Goal: Ask a question: Seek information or help from site administrators or community

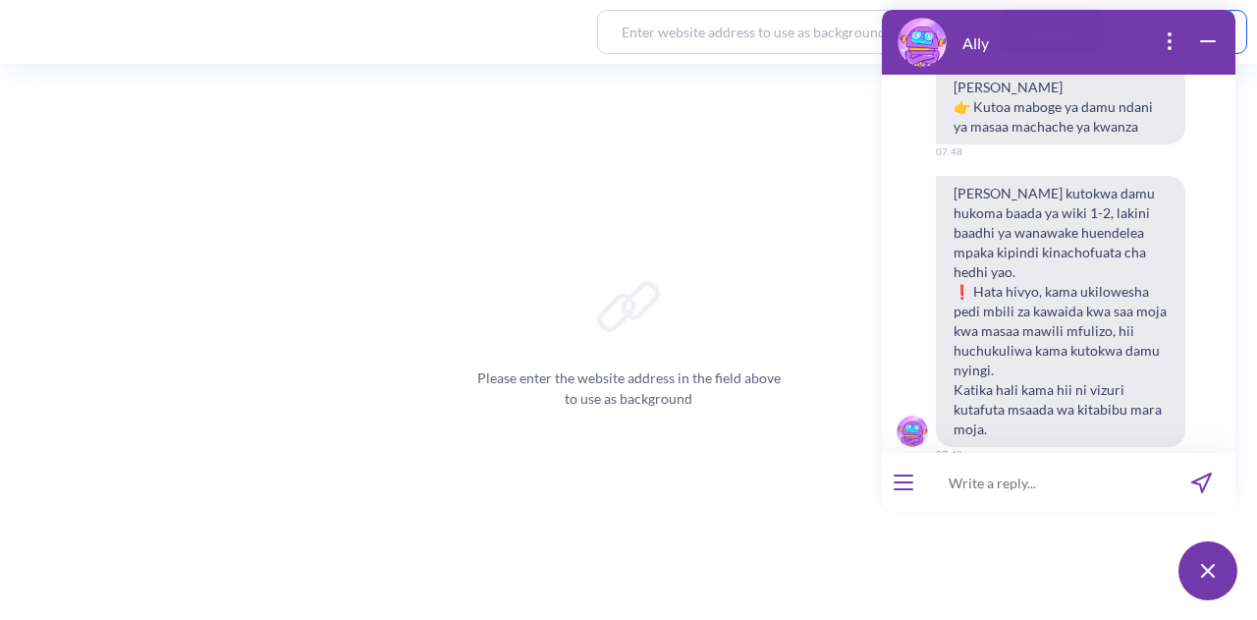
scroll to position [2220, 0]
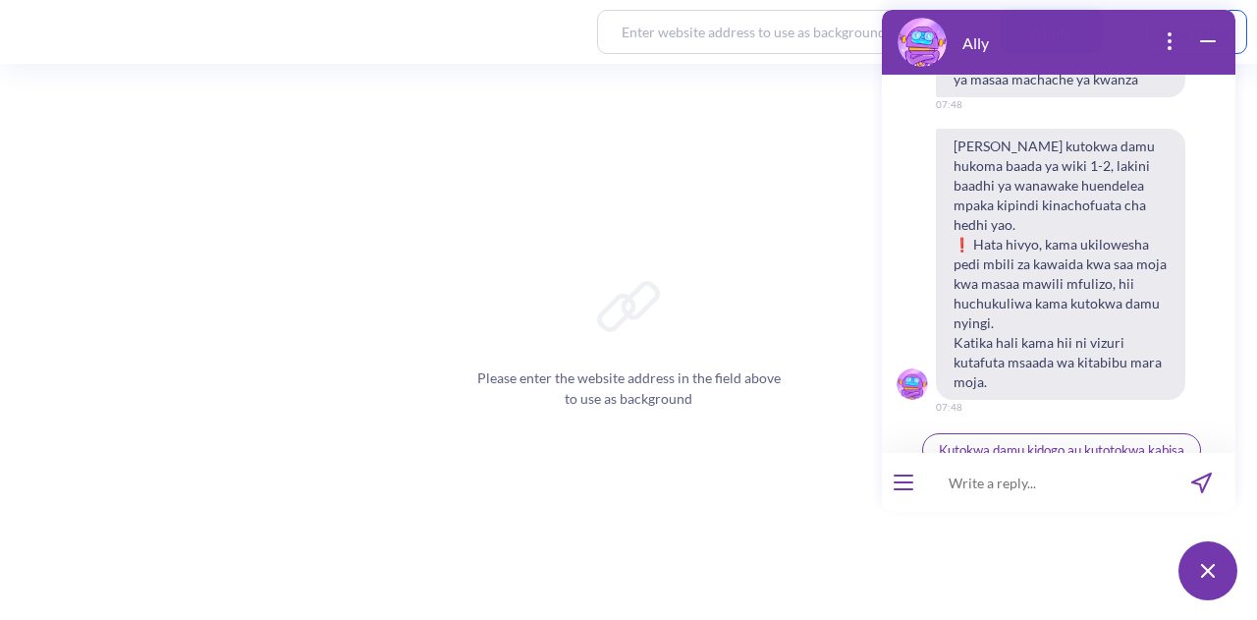
click at [1028, 471] on button "Chati na mshauri" at bounding box center [1061, 487] width 129 height 33
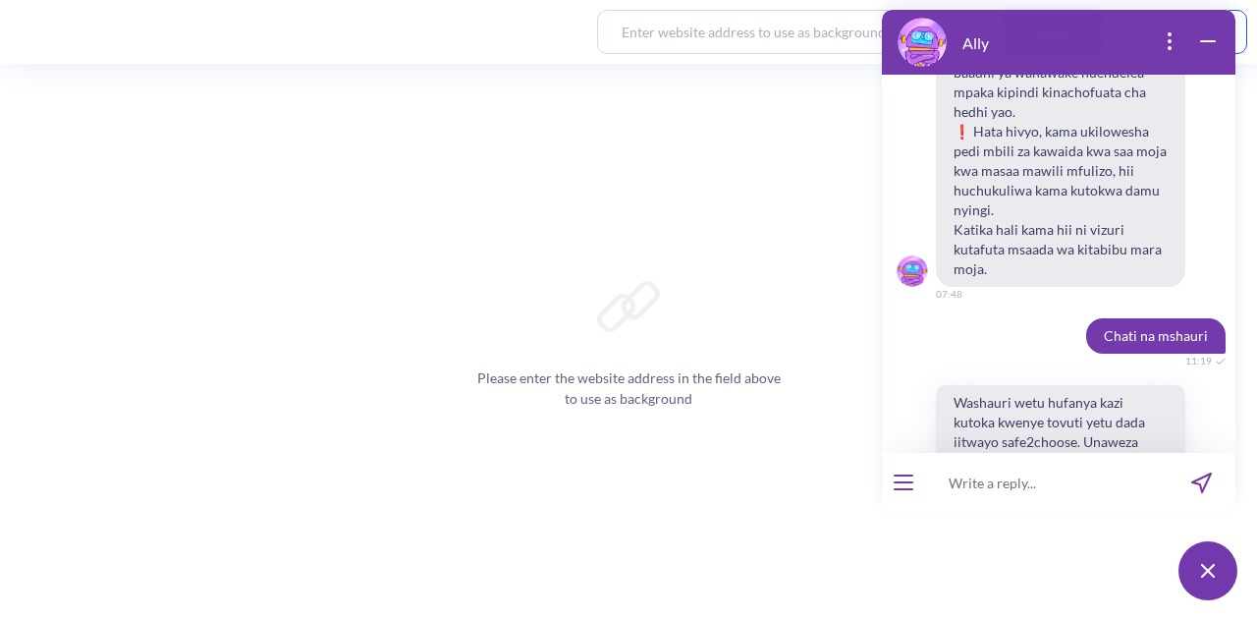
scroll to position [2334, 0]
click at [1028, 384] on span "Washauri wetu hufanya kazi kutoka kwenye tovuti yetu dada iitwayo safe2choose. …" at bounding box center [1053, 470] width 235 height 173
click at [1053, 557] on button "Ninapendelea kuchati" at bounding box center [1060, 574] width 249 height 35
click at [990, 474] on input at bounding box center [1046, 482] width 243 height 59
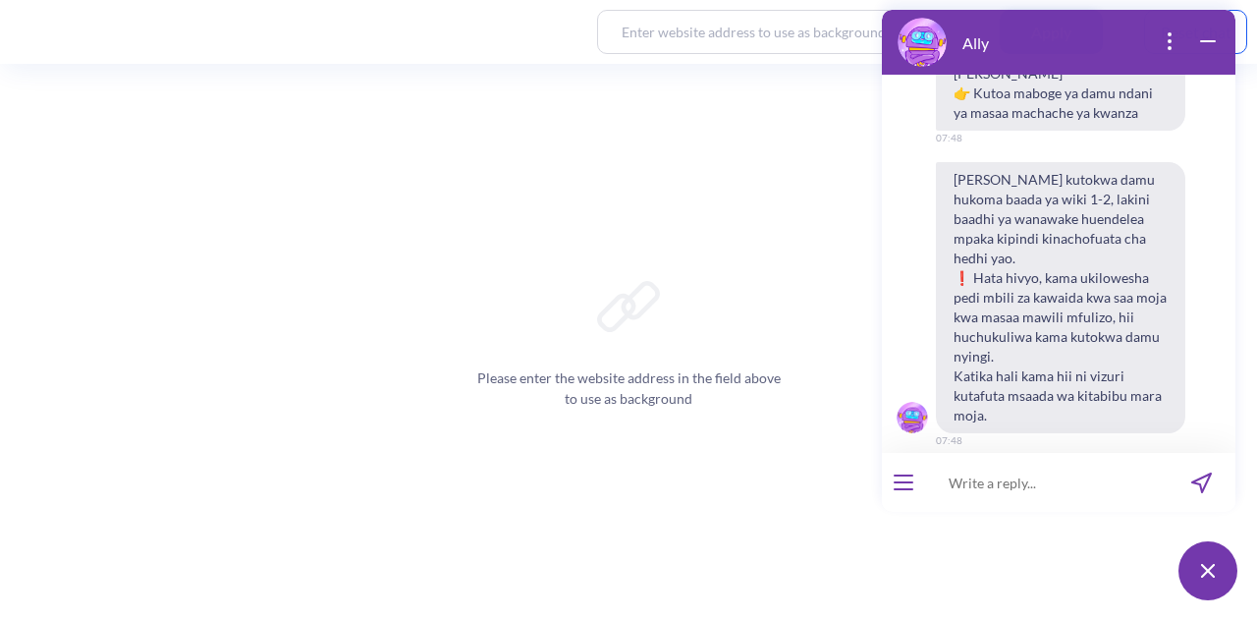
scroll to position [2172, 0]
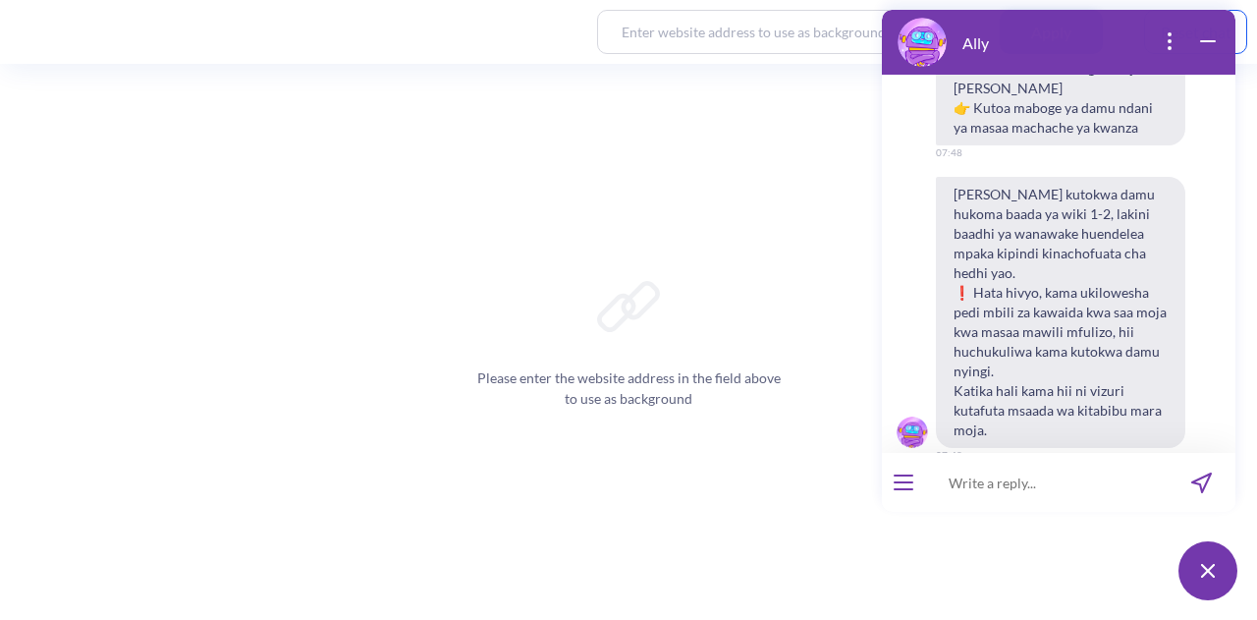
click at [1020, 474] on input at bounding box center [1046, 482] width 243 height 59
type input "a"
type input "[PERSON_NAME] na [PERSON_NAME]"
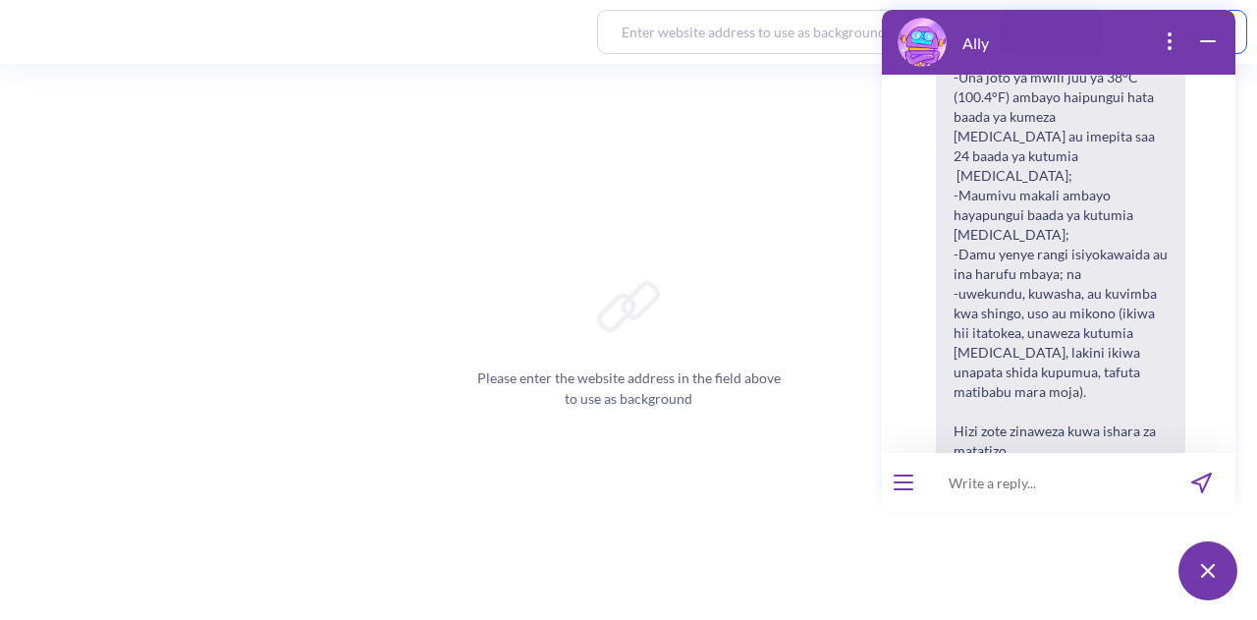
scroll to position [3199, 0]
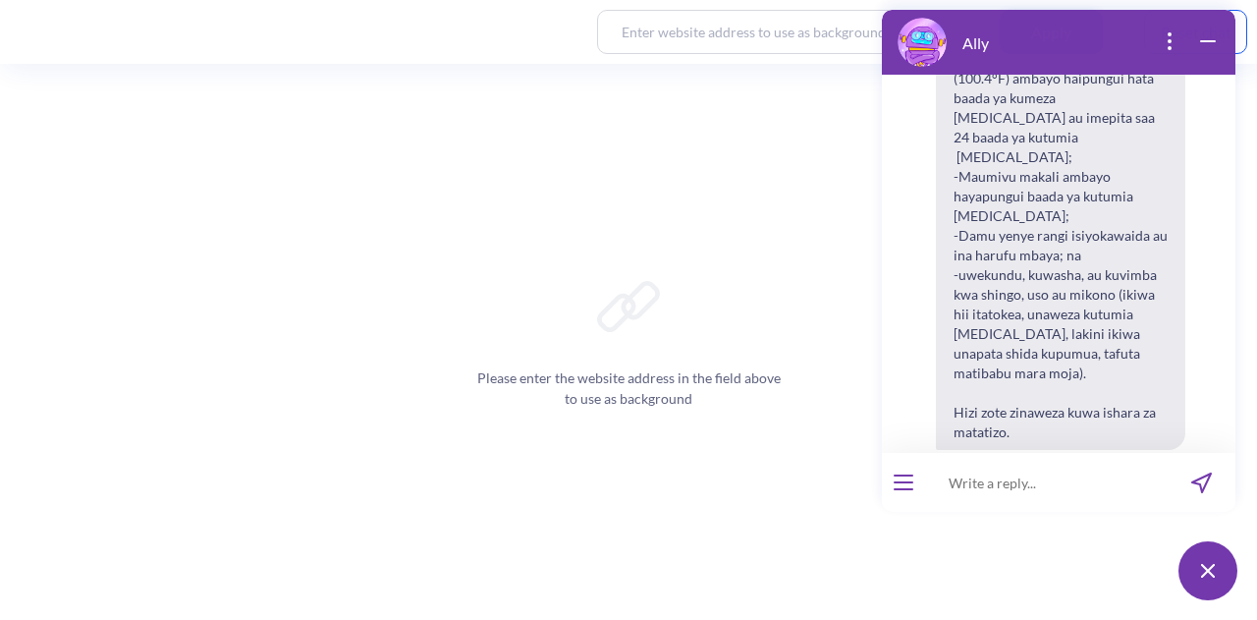
click at [1099, 597] on span "Jinsi ya kutumia vidonge hivi" at bounding box center [1061, 605] width 160 height 16
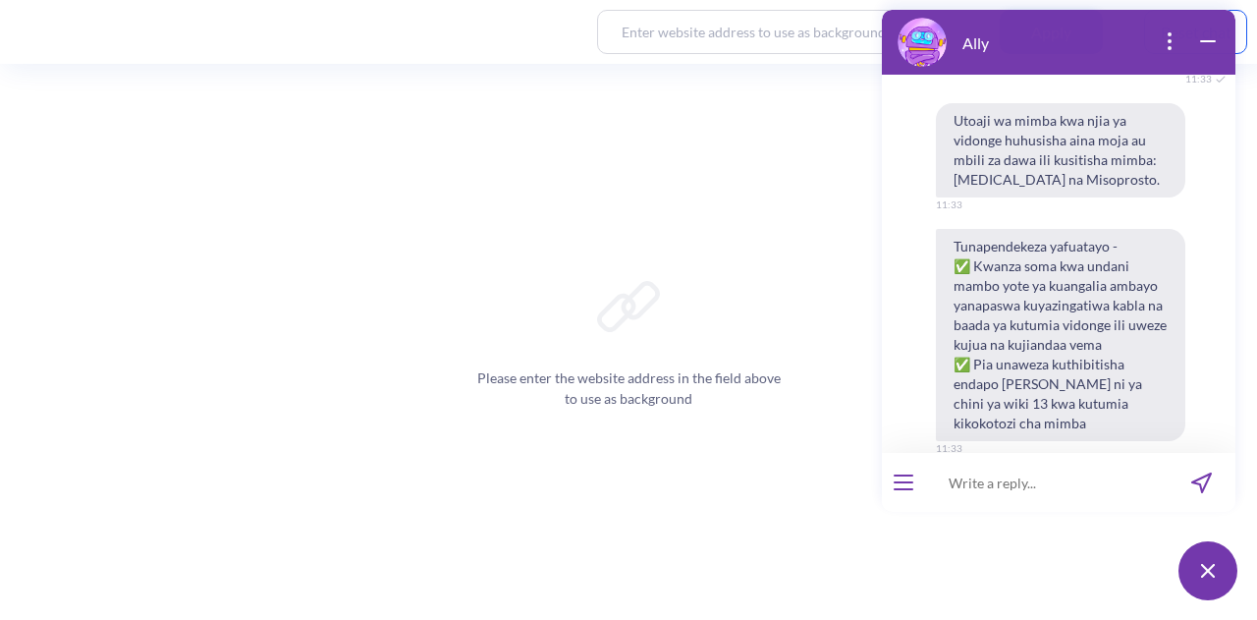
scroll to position [3722, 0]
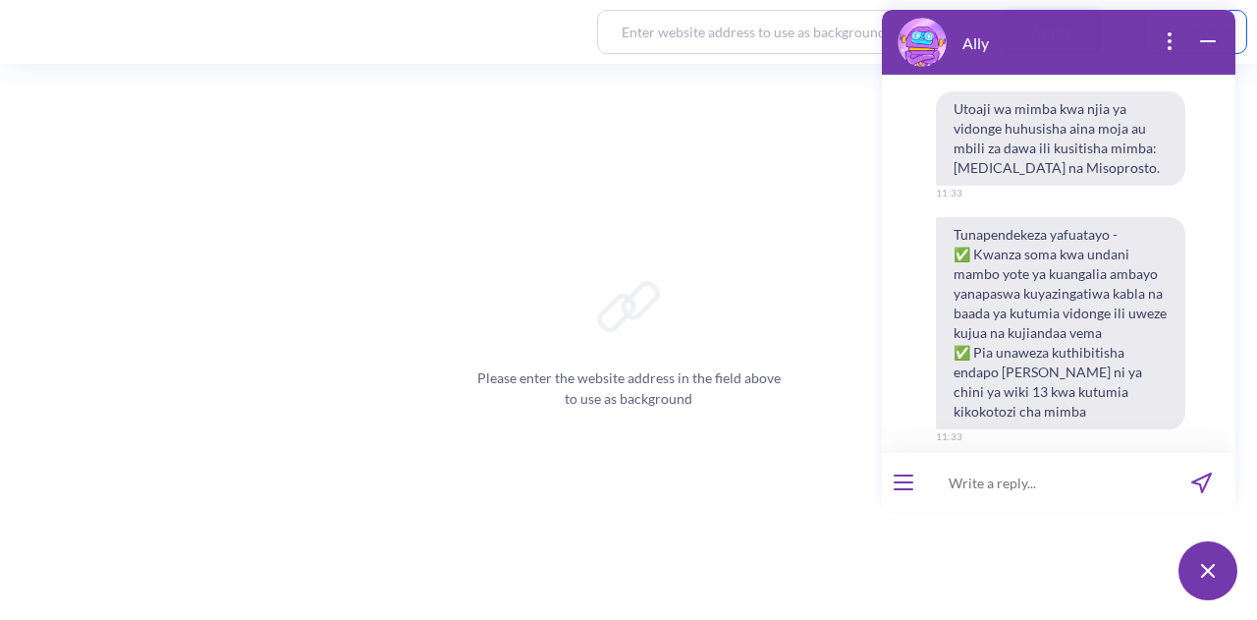
drag, startPoint x: 1222, startPoint y: 423, endPoint x: 1222, endPoint y: 397, distance: 26.5
click at [1222, 397] on div "Utoaji wa mimba kwa njia ya vidonge huhusisha aina moja au mbili za dawa ili ku…" at bounding box center [1058, 377] width 353 height 573
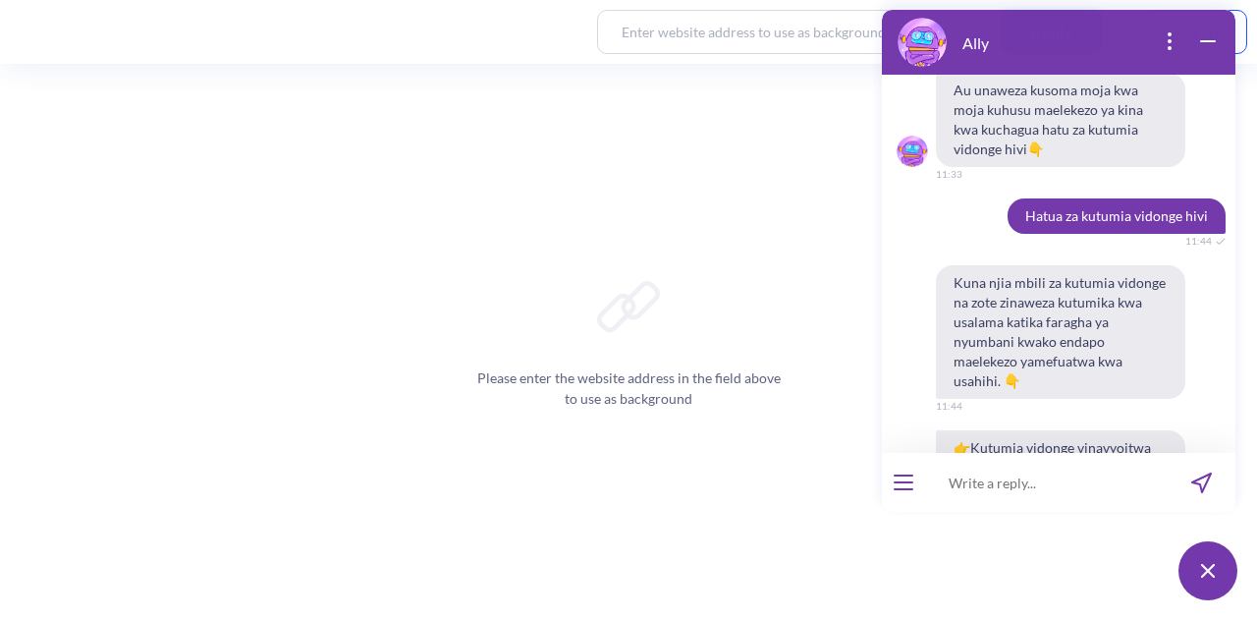
scroll to position [4140, 0]
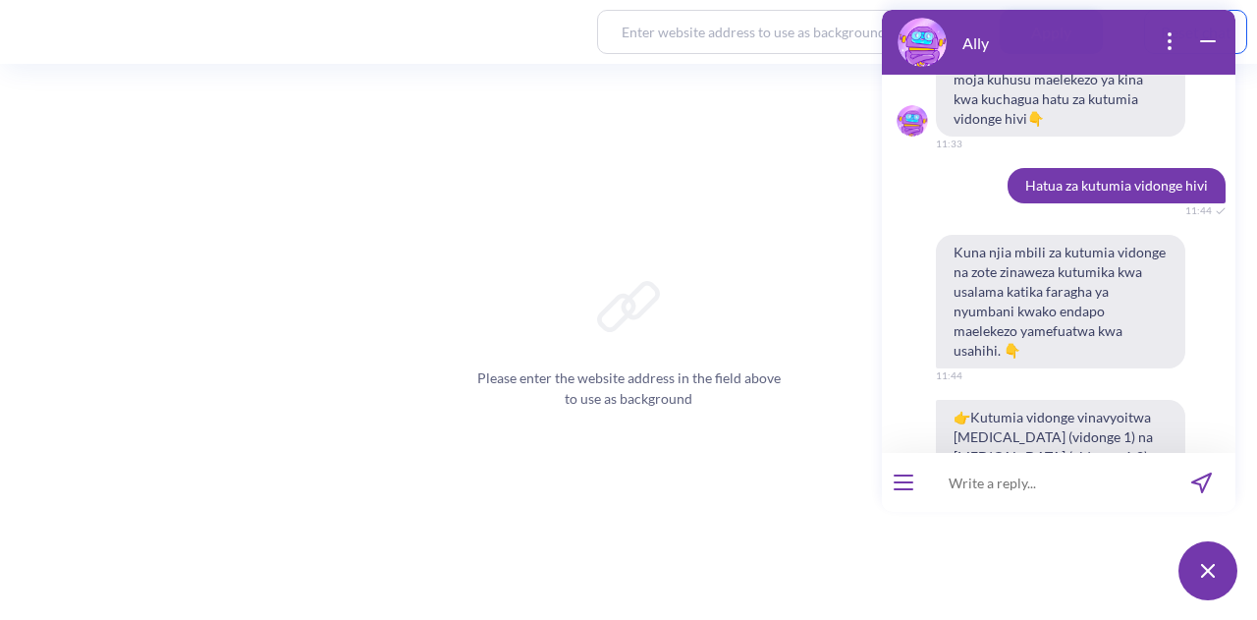
click at [1200, 400] on div "👉Kutumia vidonge vinavyoitwa [MEDICAL_DATA] (vidonge 1) na [MEDICAL_DATA] (vido…" at bounding box center [1058, 506] width 353 height 212
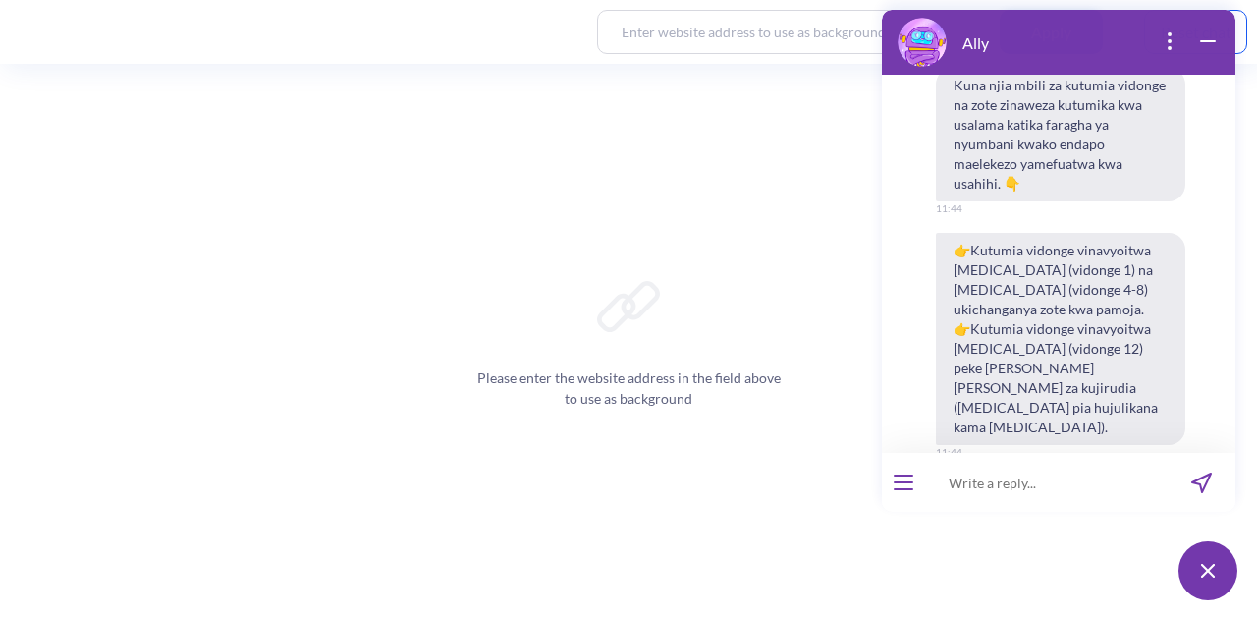
scroll to position [4381, 0]
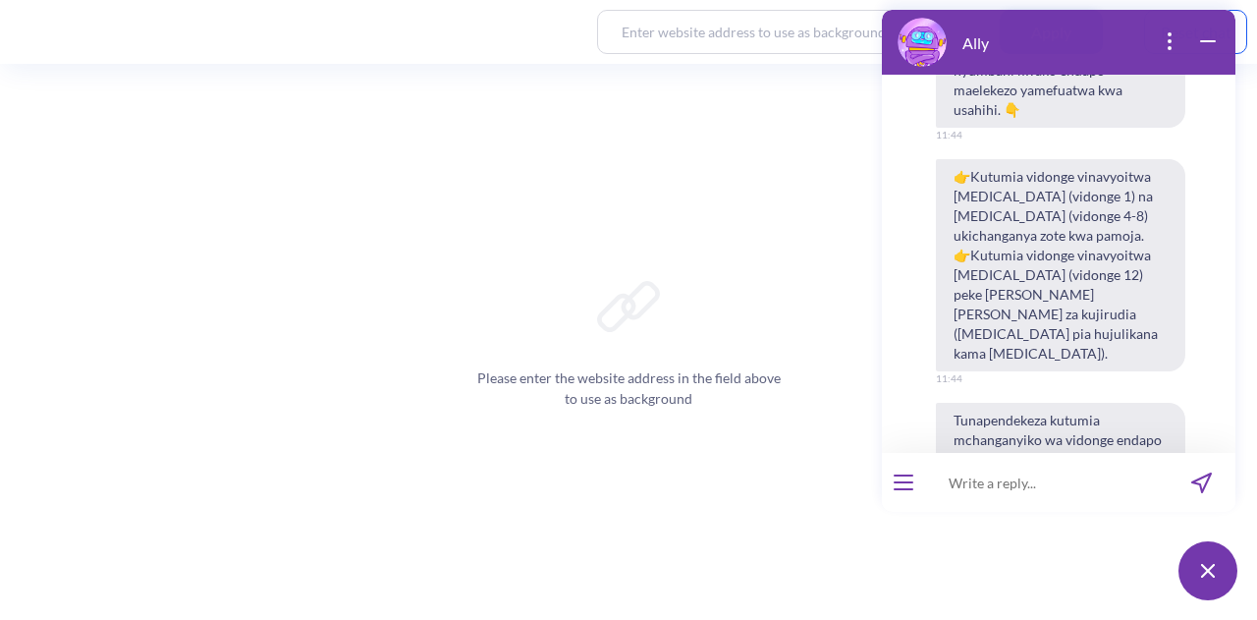
click at [1022, 598] on span "[MEDICAL_DATA] pamoja na [MEDICAL_DATA]" at bounding box center [1061, 606] width 272 height 16
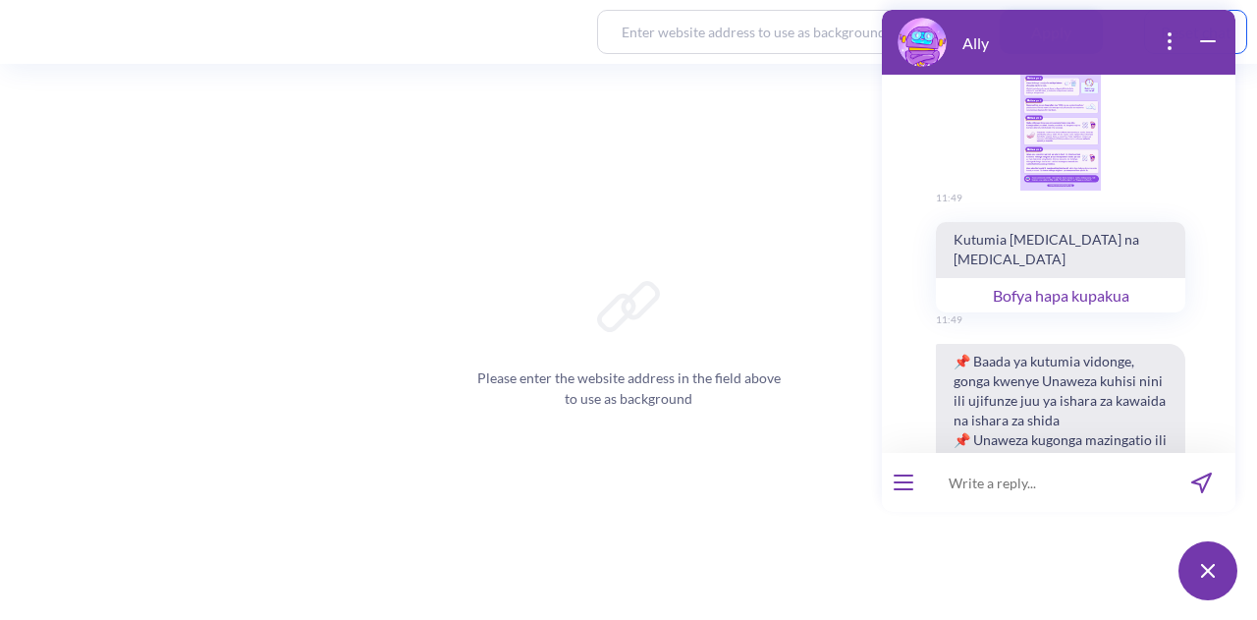
scroll to position [5002, 0]
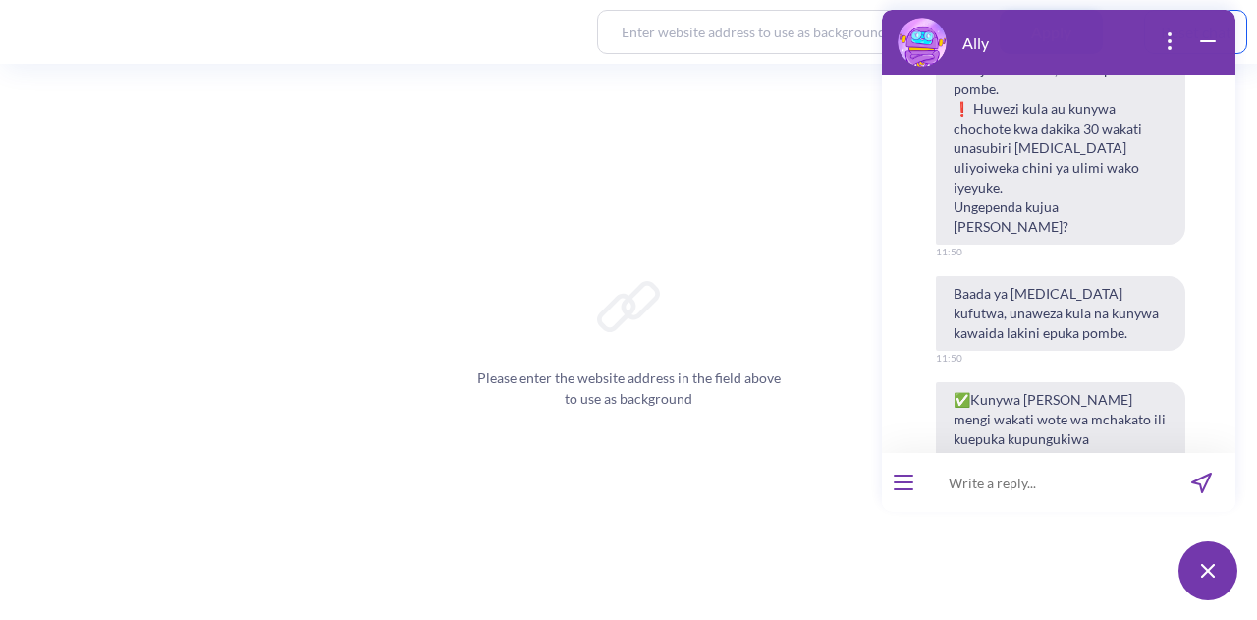
scroll to position [5701, 0]
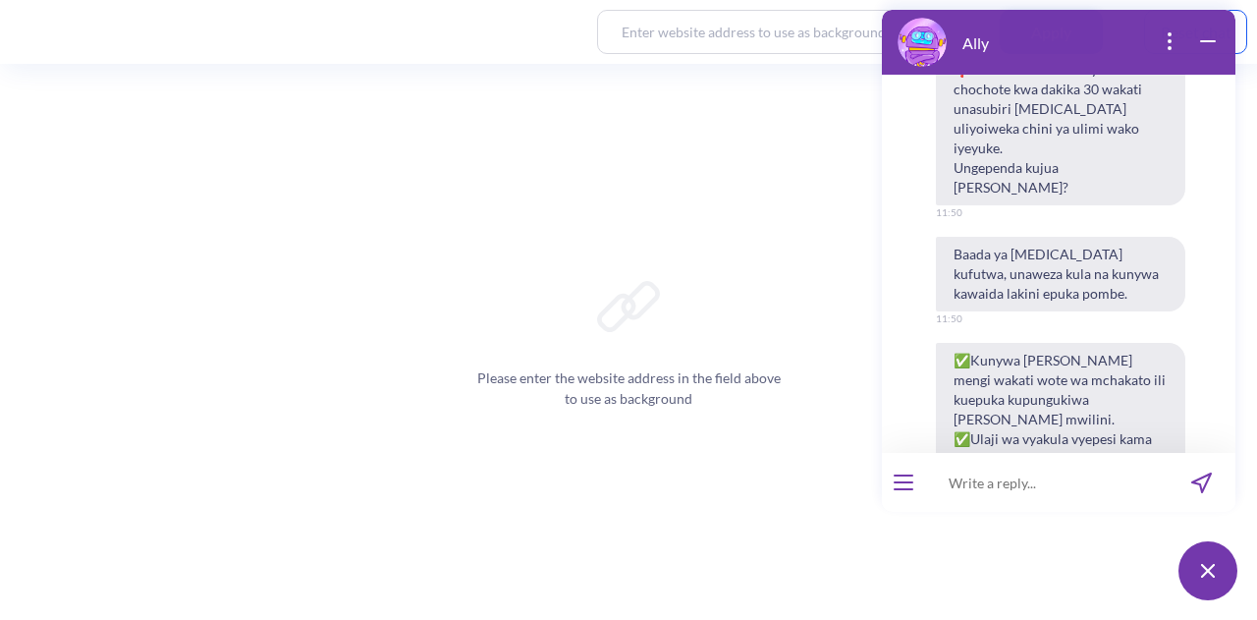
click at [953, 483] on input at bounding box center [1046, 482] width 243 height 59
type input "nitafanya nini nijue tembe zilifanya kazi?"
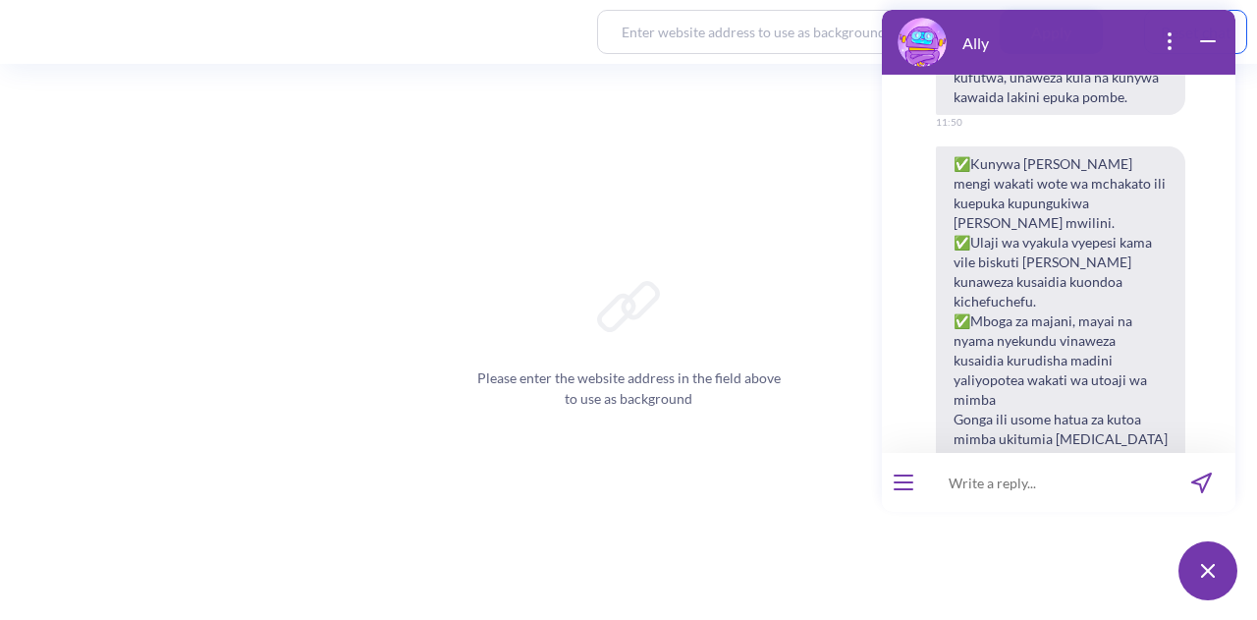
scroll to position [5906, 0]
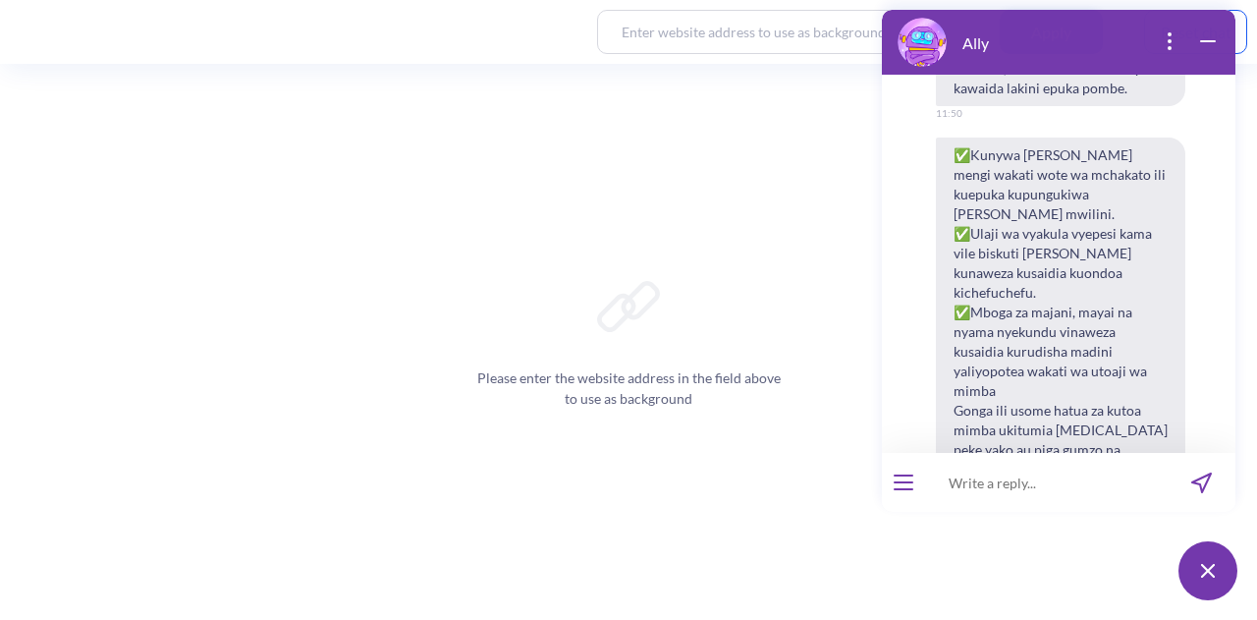
click at [1010, 486] on input at bounding box center [1046, 482] width 243 height 59
type input "Nitajuaje tembe zimefanya kazi kwa niia salama?"
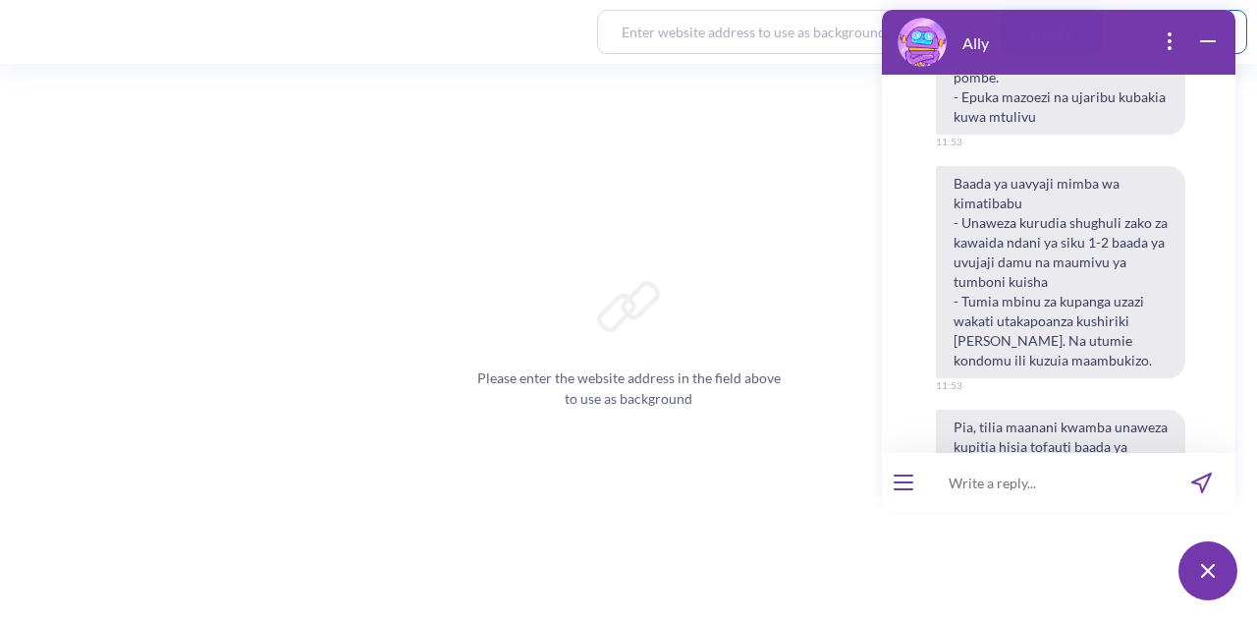
scroll to position [6638, 0]
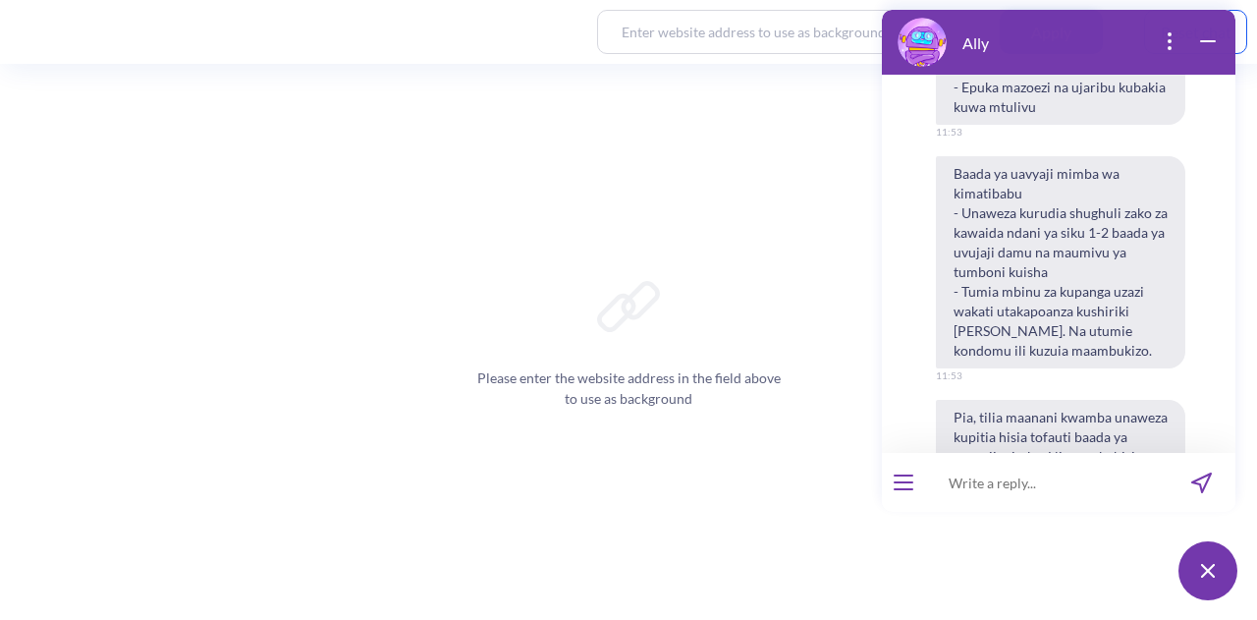
click at [1011, 490] on input at bounding box center [1046, 482] width 243 height 59
type input "nitajuaje mimba imetoka baada ya kutumia tembe?"
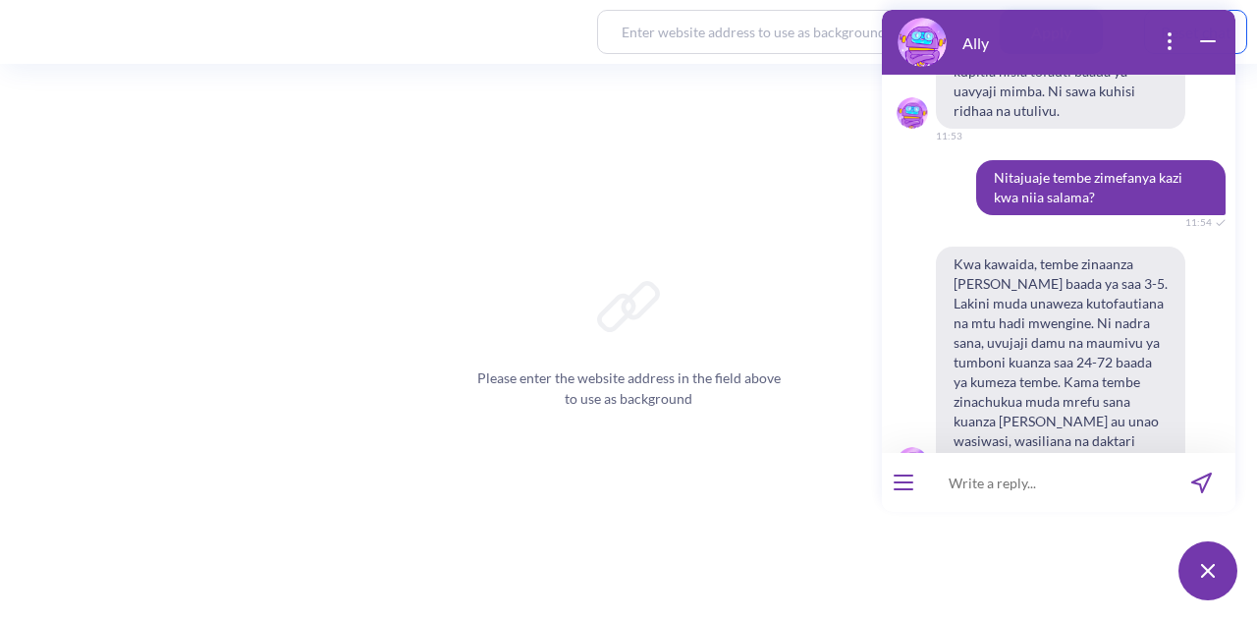
scroll to position [7061, 0]
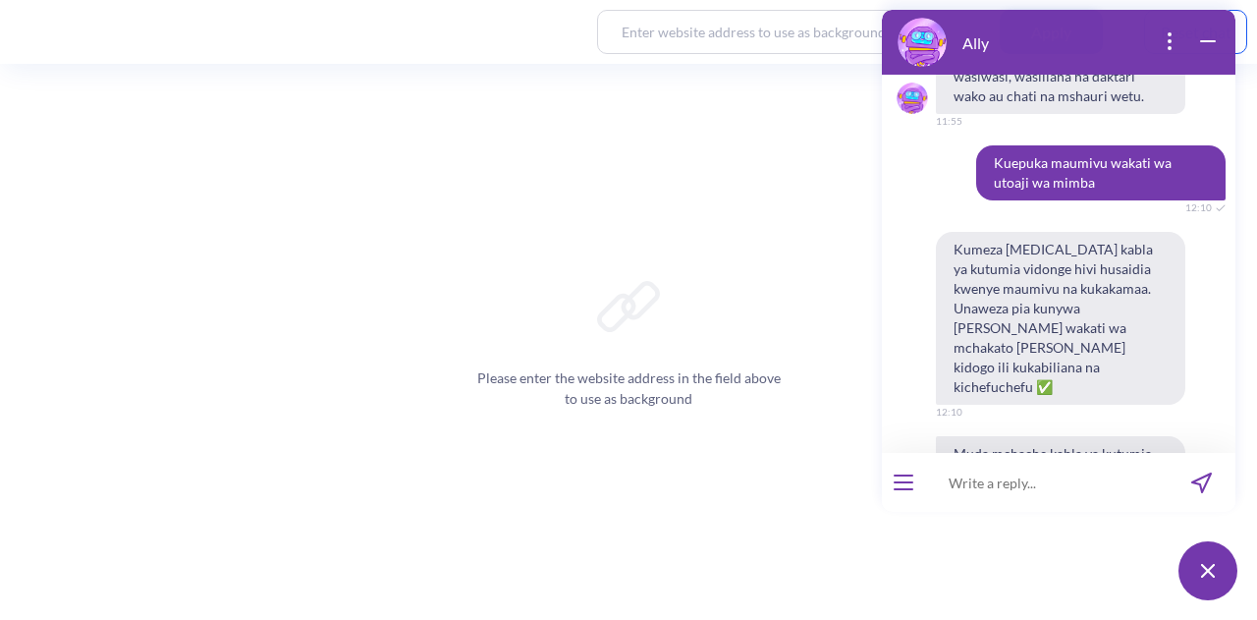
scroll to position [7738, 0]
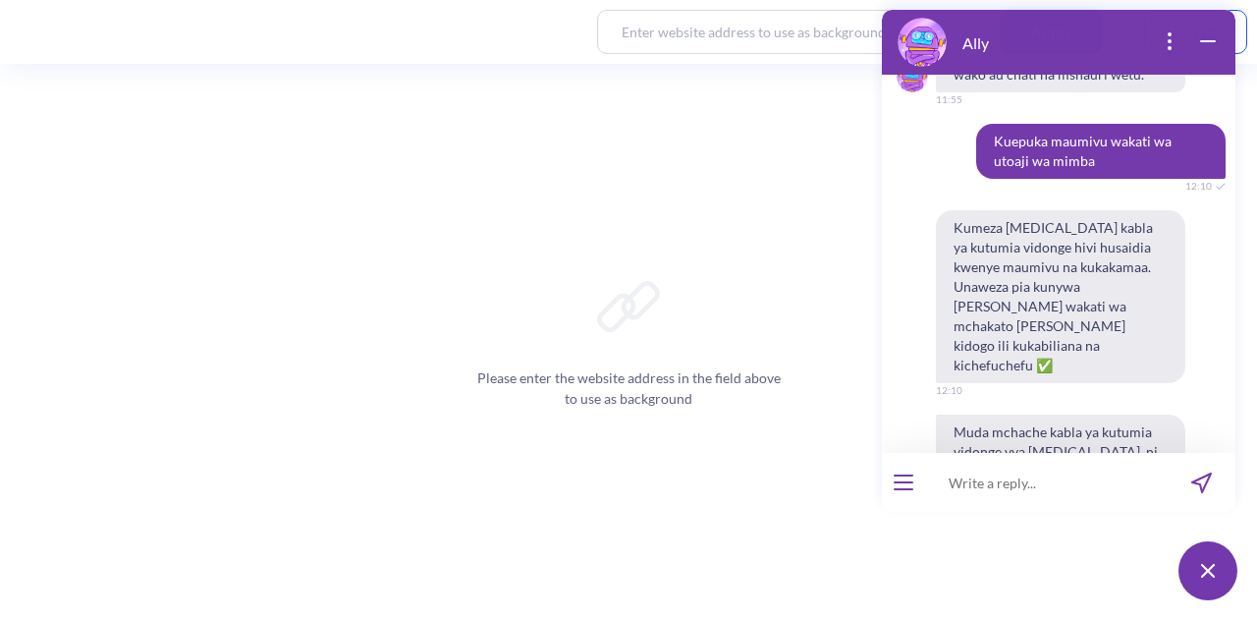
click at [1201, 482] on icon "send message" at bounding box center [1201, 482] width 21 height 21
